Goal: Transaction & Acquisition: Obtain resource

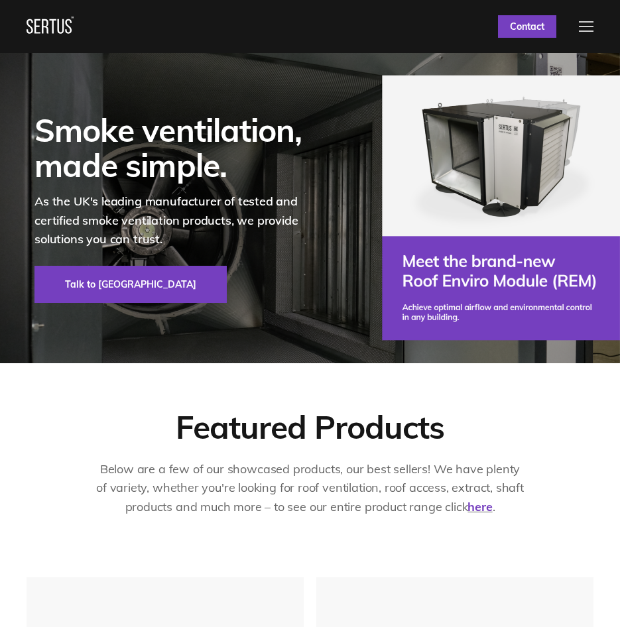
click at [591, 32] on div at bounding box center [586, 26] width 15 height 11
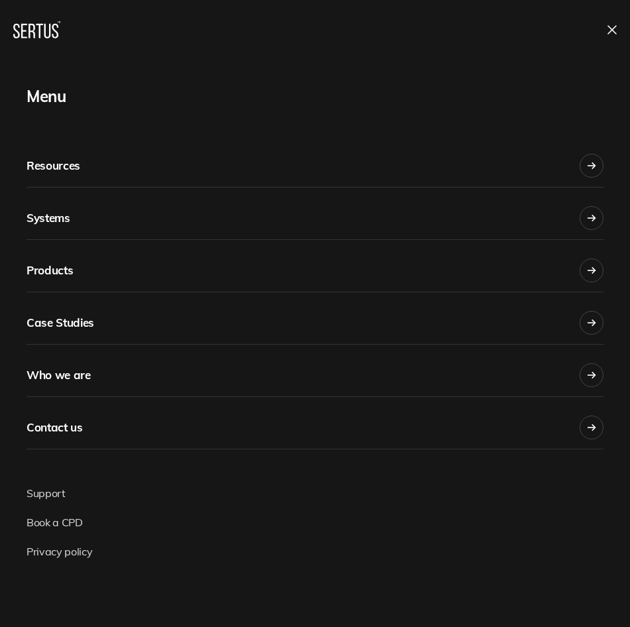
click at [61, 269] on div "Products" at bounding box center [50, 270] width 46 height 29
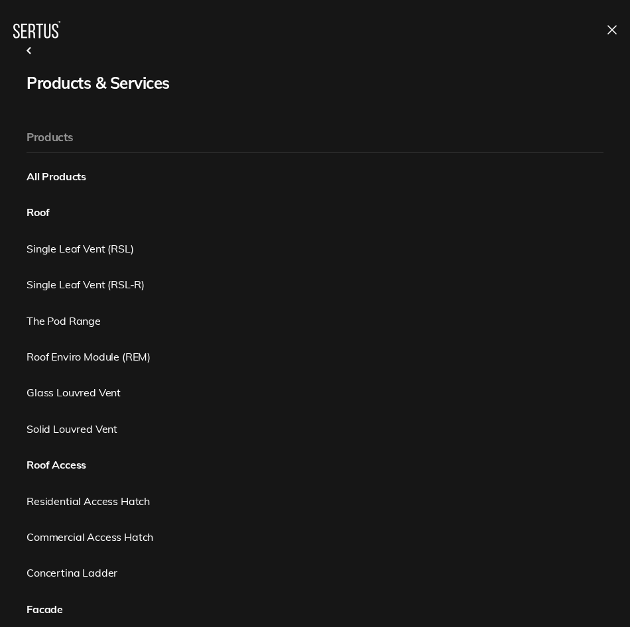
click at [135, 274] on div "Products All Products Roof Single Leaf Vent (RSL) Single Leaf Vent (RSL-R) The …" at bounding box center [315, 446] width 577 height 649
click at [111, 282] on link "Single Leaf Vent (RSL-R)" at bounding box center [315, 284] width 577 height 15
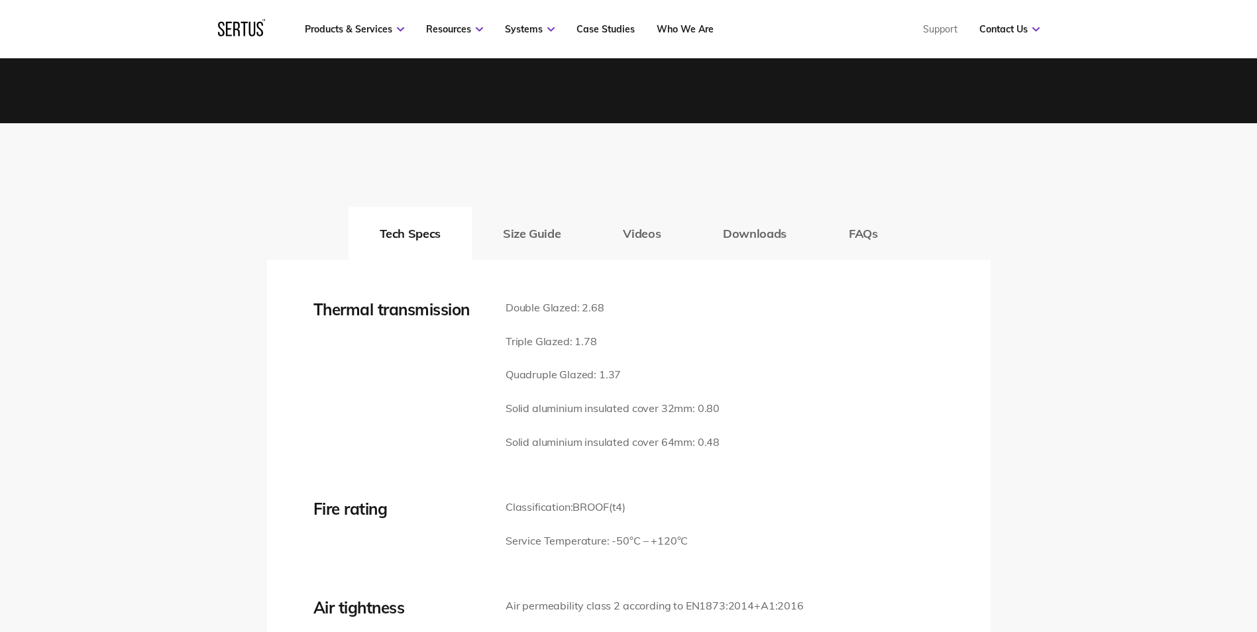
scroll to position [1808, 0]
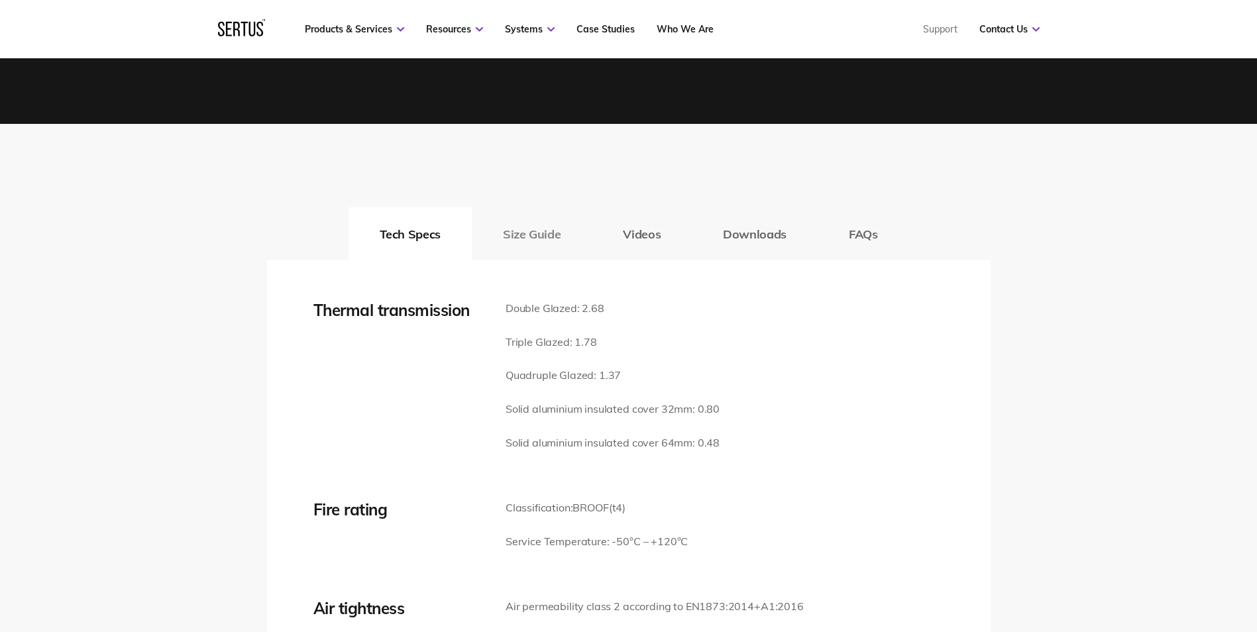
click at [536, 229] on button "Size Guide" at bounding box center [532, 233] width 120 height 53
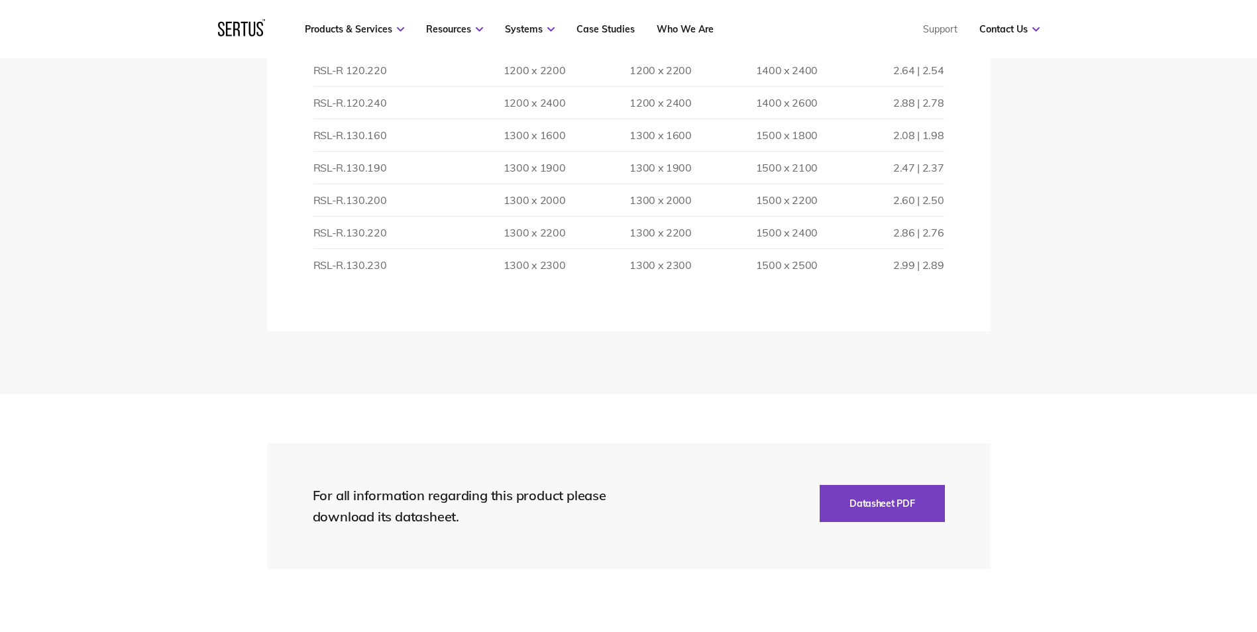
scroll to position [3760, 0]
click at [619, 508] on button "Datasheet PDF" at bounding box center [882, 502] width 125 height 37
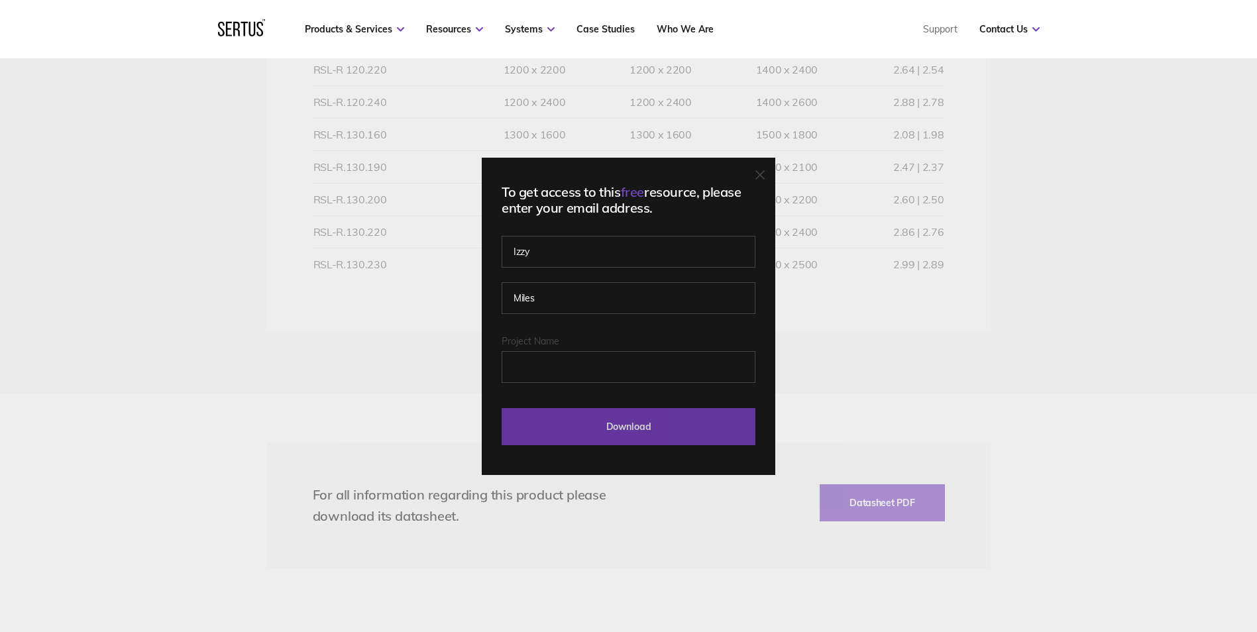
click at [594, 416] on input "Download" at bounding box center [629, 426] width 254 height 37
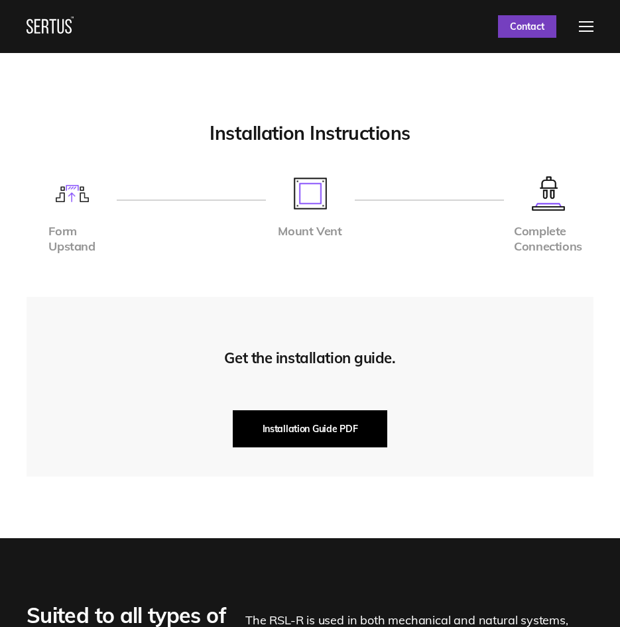
scroll to position [4026, 0]
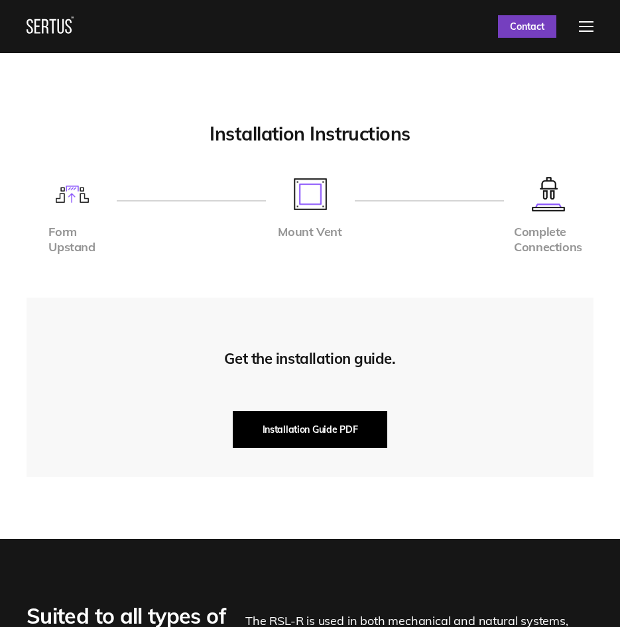
click at [311, 436] on button "Installation Guide PDF" at bounding box center [310, 429] width 155 height 37
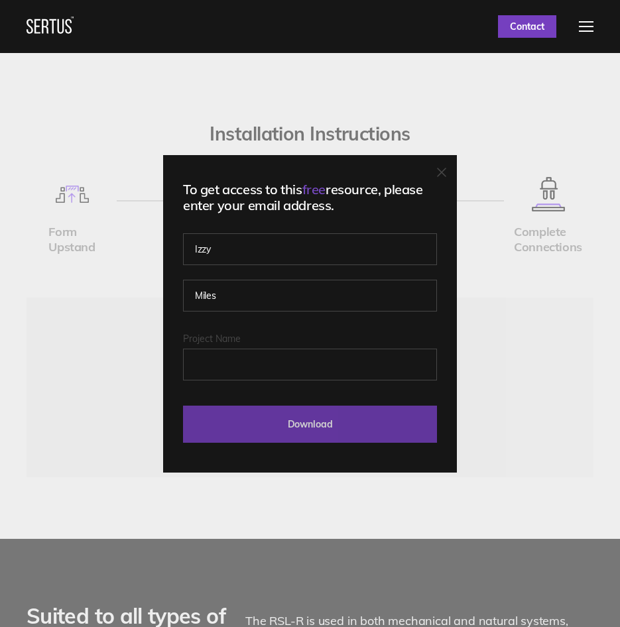
click at [302, 419] on input "Download" at bounding box center [310, 424] width 254 height 37
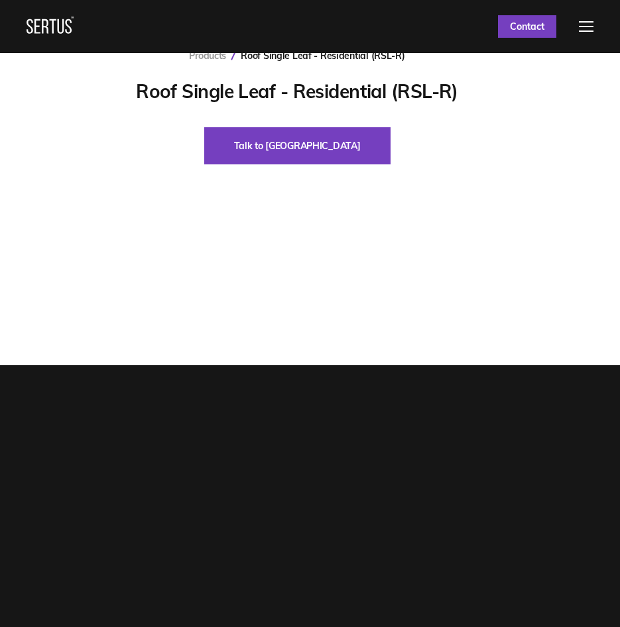
scroll to position [0, 0]
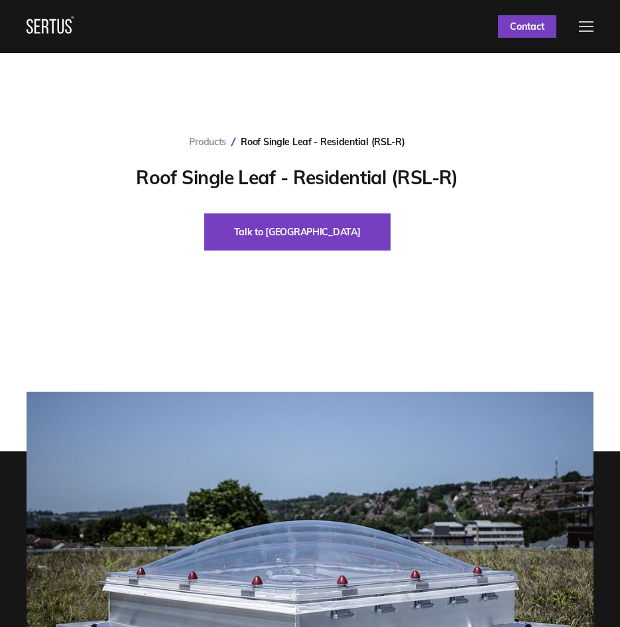
click at [587, 23] on div at bounding box center [586, 26] width 15 height 11
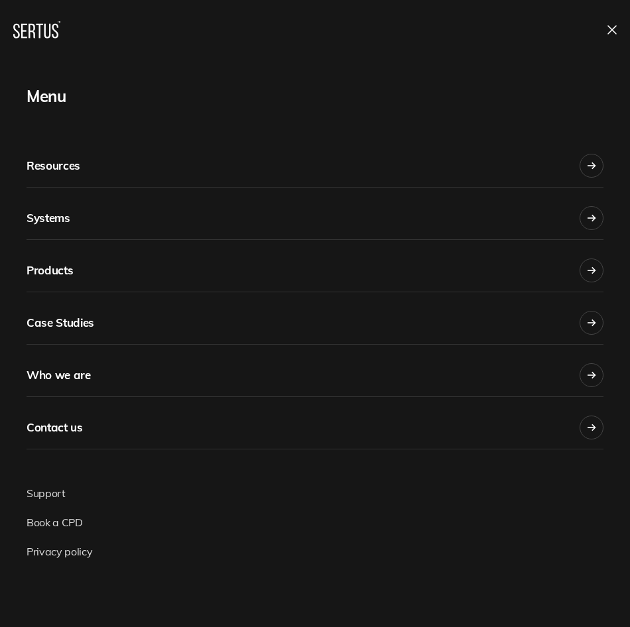
click at [46, 270] on div "Products" at bounding box center [50, 270] width 46 height 29
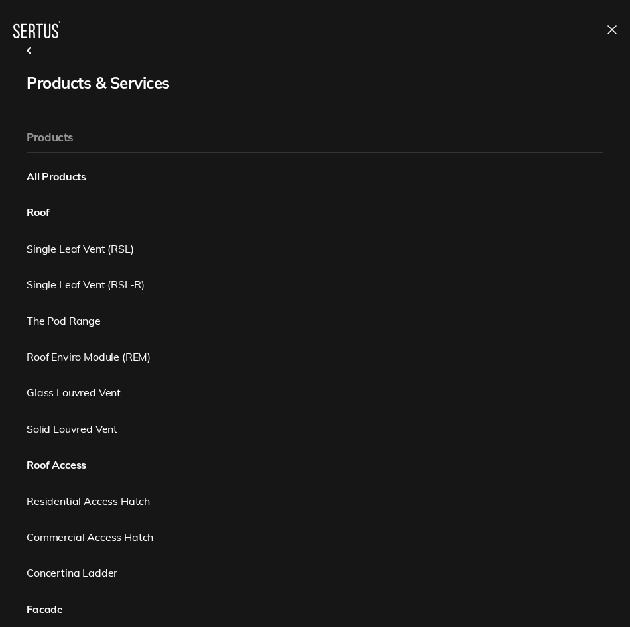
click at [74, 251] on link "Single Leaf Vent (RSL)" at bounding box center [315, 248] width 577 height 15
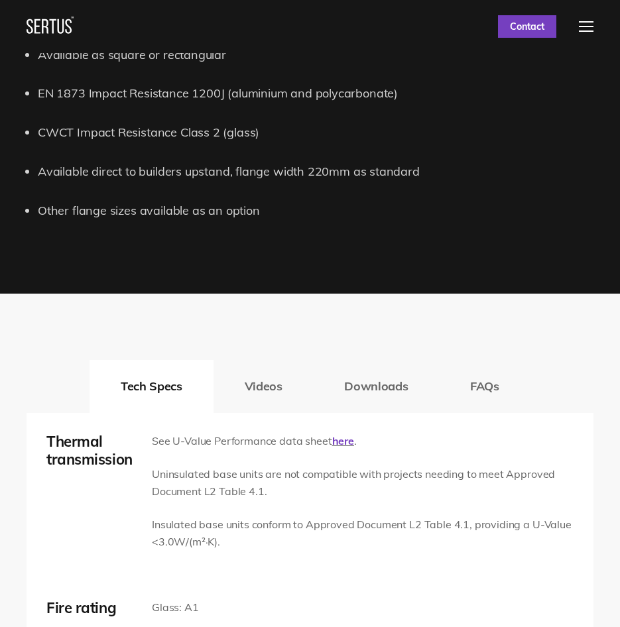
scroll to position [1447, 0]
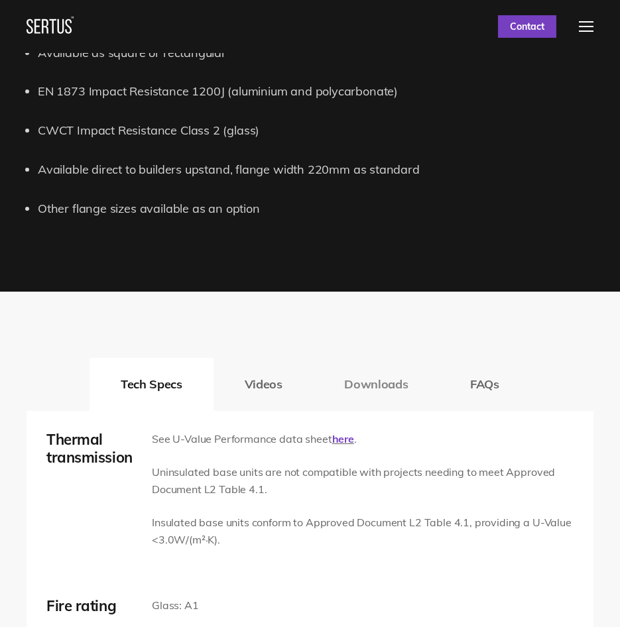
click at [386, 381] on button "Downloads" at bounding box center [376, 384] width 126 height 53
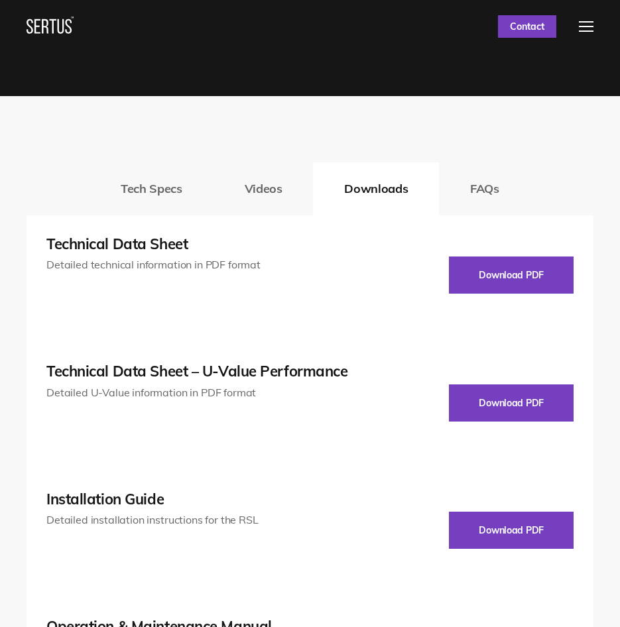
scroll to position [1644, 0]
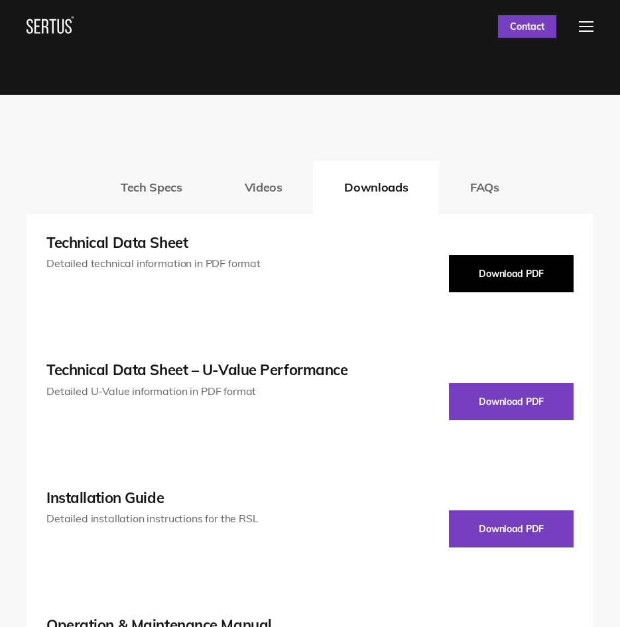
click at [498, 273] on button "Download PDF" at bounding box center [511, 273] width 125 height 37
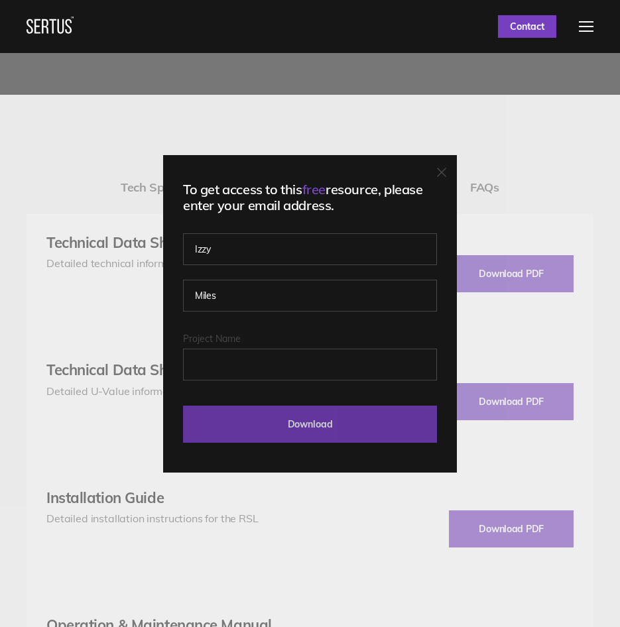
click at [276, 428] on input "Download" at bounding box center [310, 424] width 254 height 37
